Goal: Find specific page/section: Find specific page/section

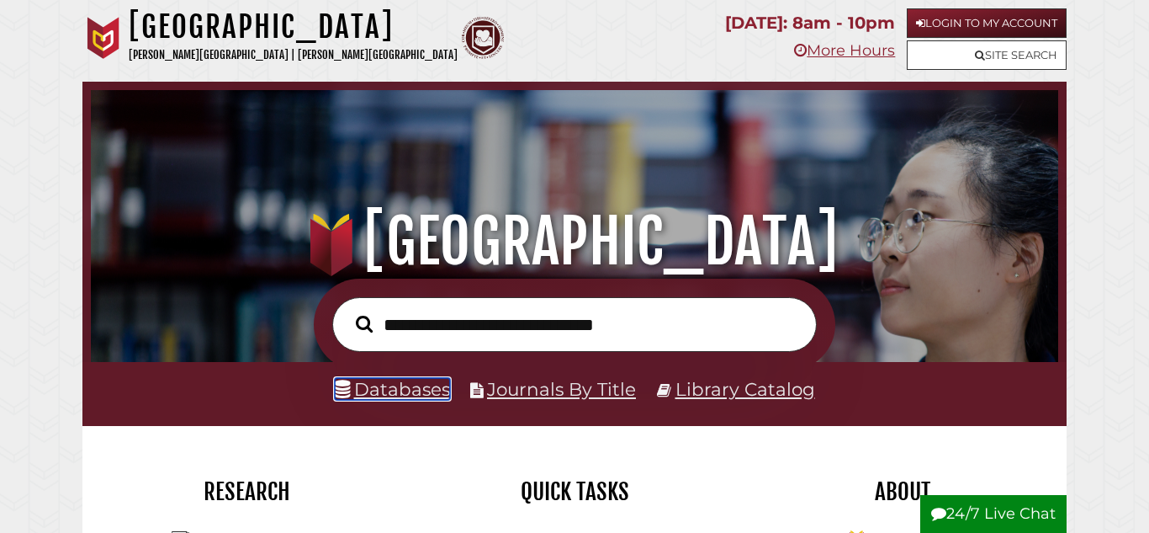
click at [397, 391] on link "Databases" at bounding box center [392, 389] width 115 height 22
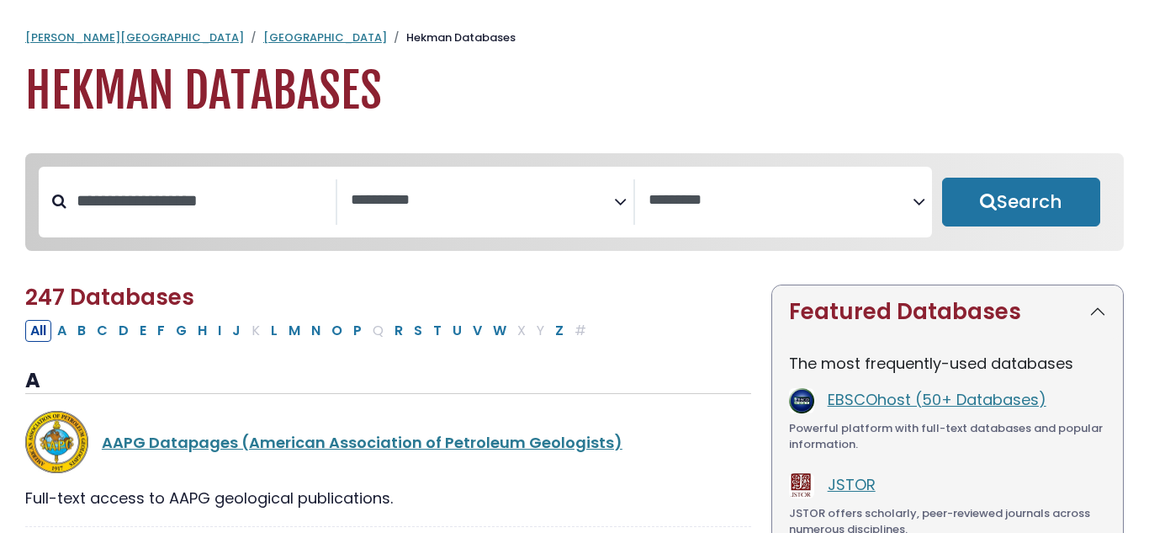
select select "Database Subject Filter"
select select "Database Vendors Filter"
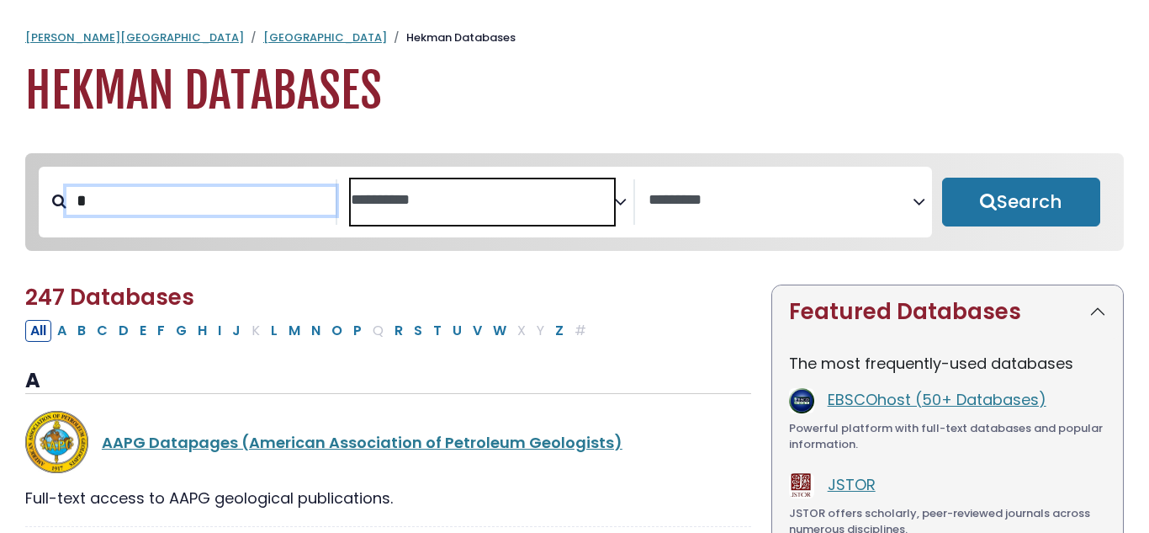
click at [184, 191] on input "*" at bounding box center [200, 201] width 269 height 28
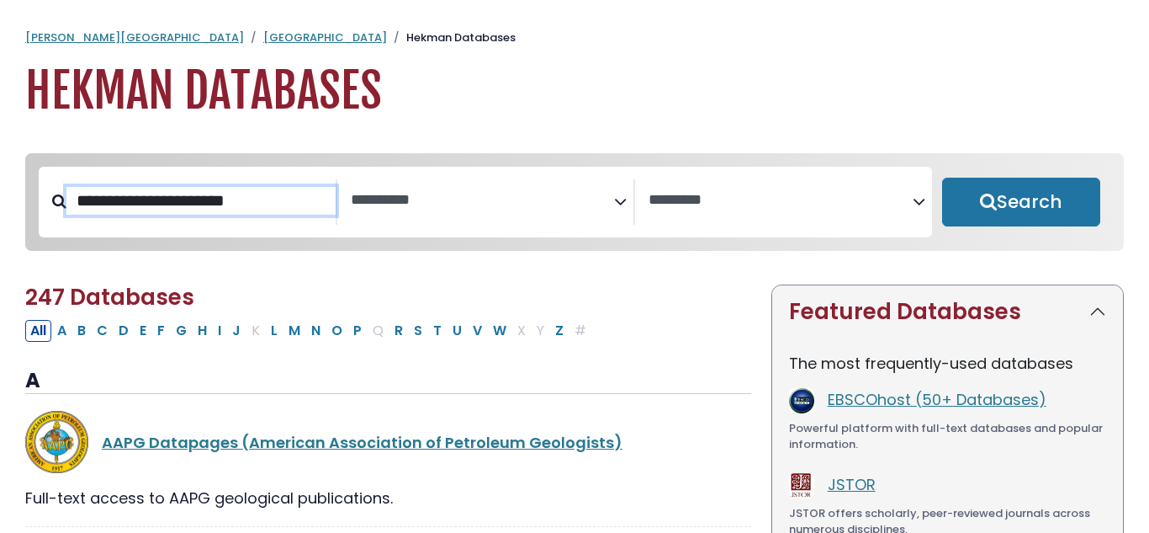
type input "**********"
click at [942, 178] on button "Search" at bounding box center [1021, 202] width 158 height 49
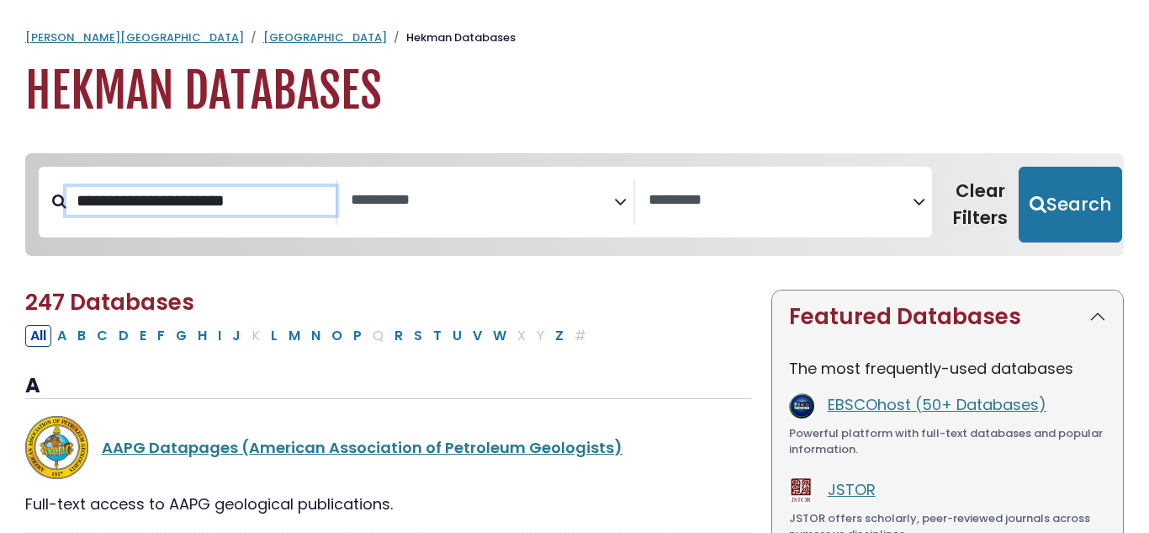
select select "Database Subject Filter"
select select "Database Vendors Filter"
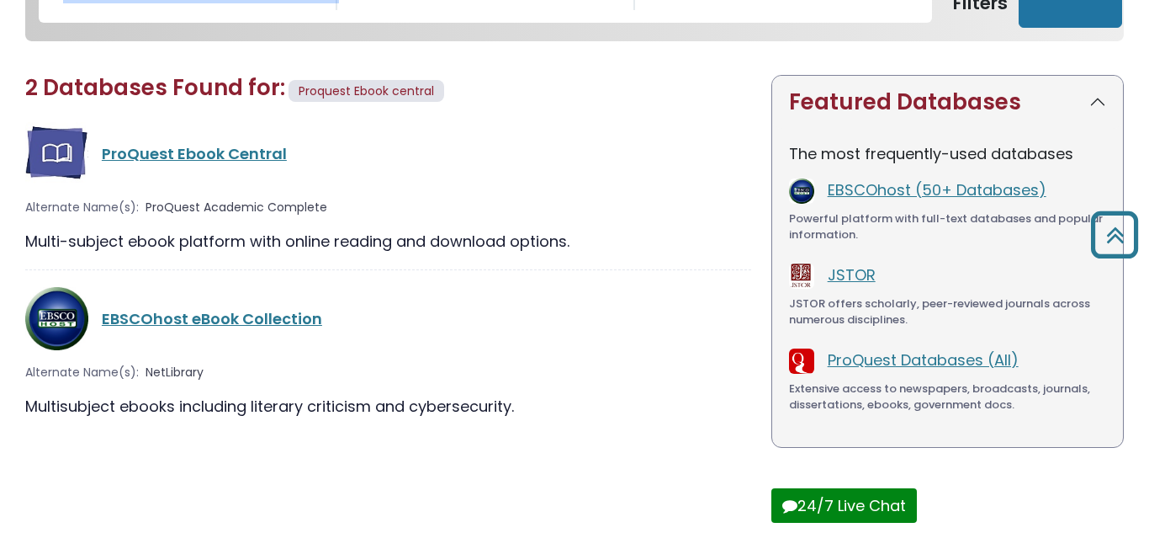
scroll to position [205, 0]
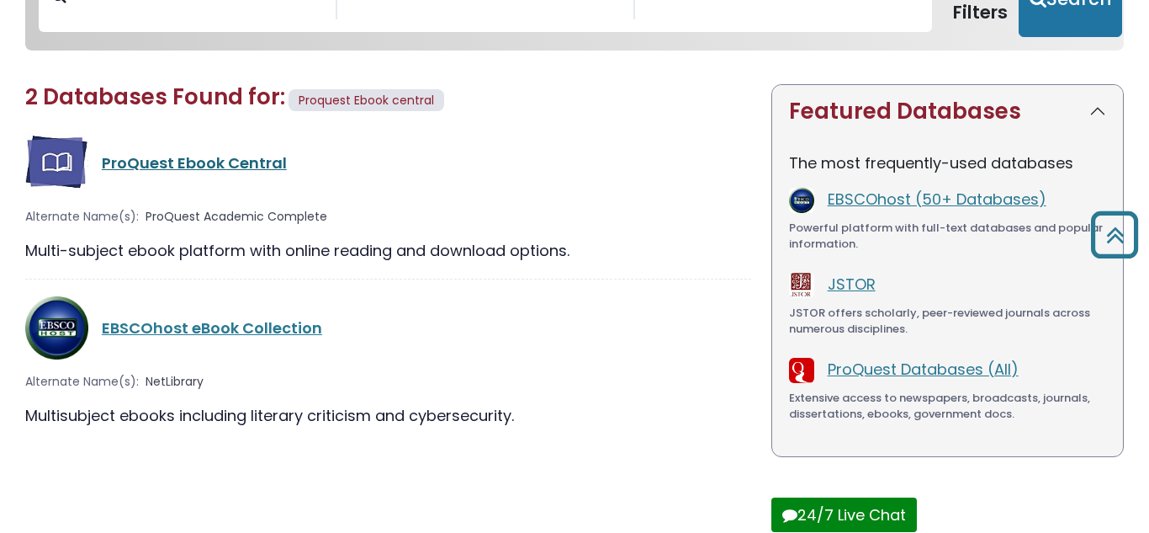
click at [186, 168] on link "ProQuest Ebook Central" at bounding box center [194, 162] width 185 height 21
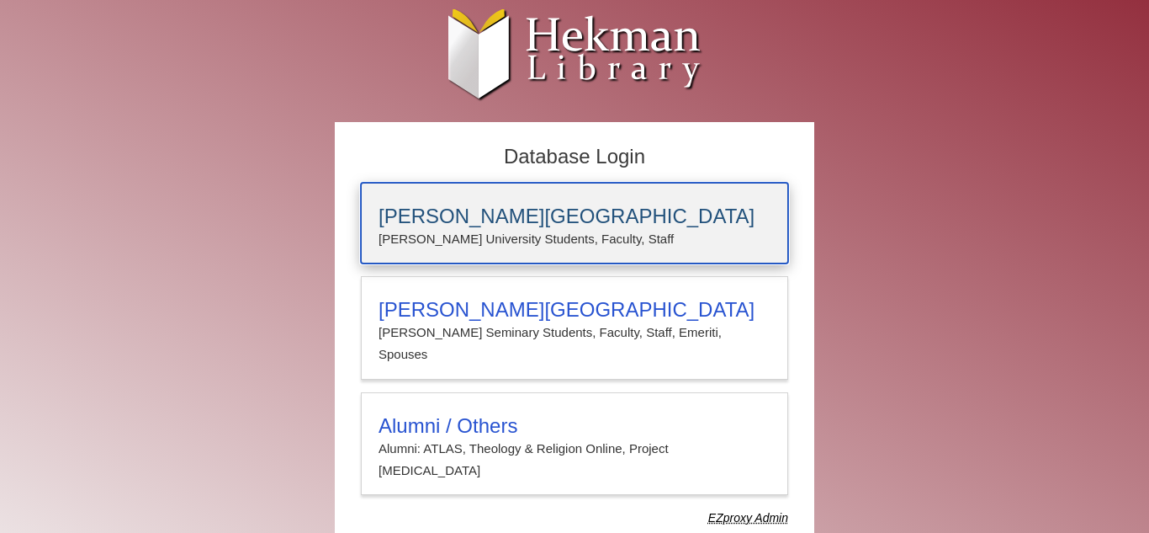
click at [487, 213] on h3 "Calvin University" at bounding box center [575, 216] width 392 height 24
